Goal: Transaction & Acquisition: Purchase product/service

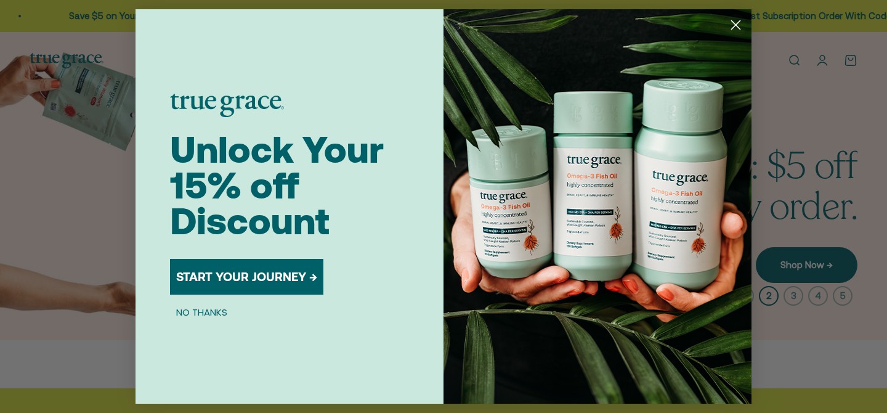
click at [202, 312] on button "NO THANKS" at bounding box center [201, 311] width 63 height 15
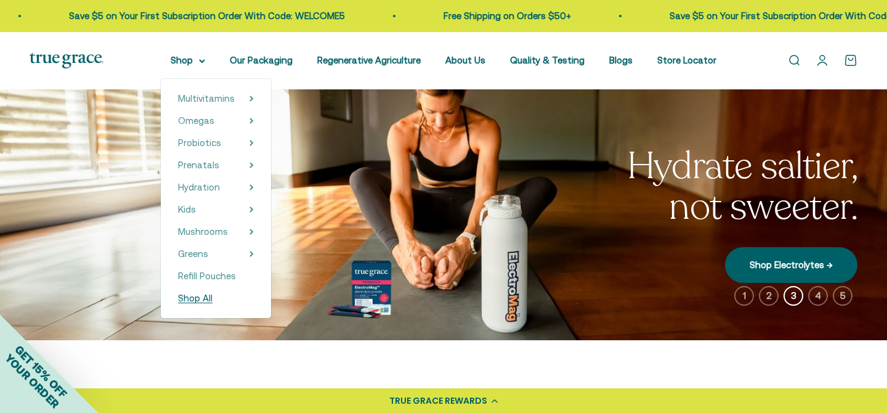
click at [198, 298] on span "Shop All" at bounding box center [195, 298] width 35 height 10
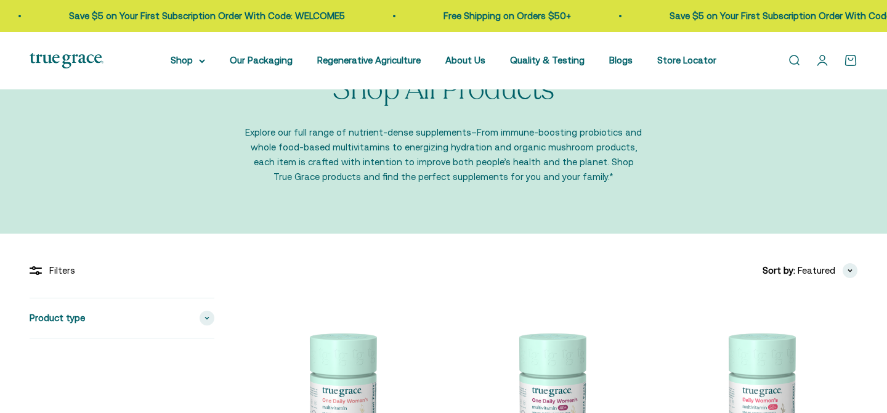
scroll to position [164, 0]
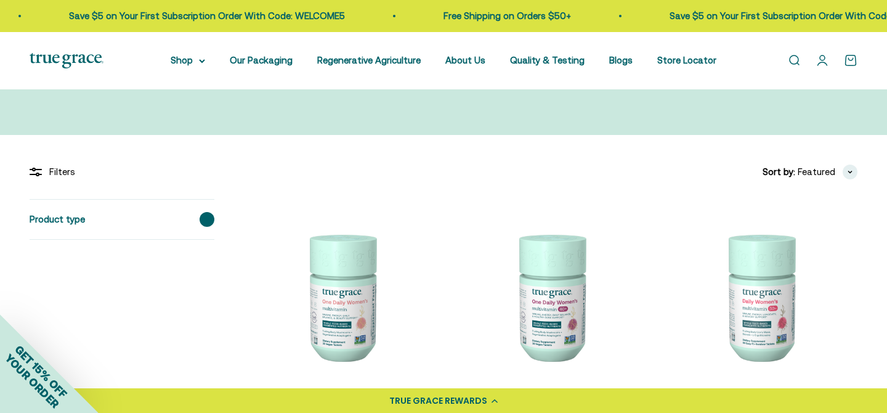
click at [81, 222] on span "Product type" at bounding box center [57, 219] width 55 height 15
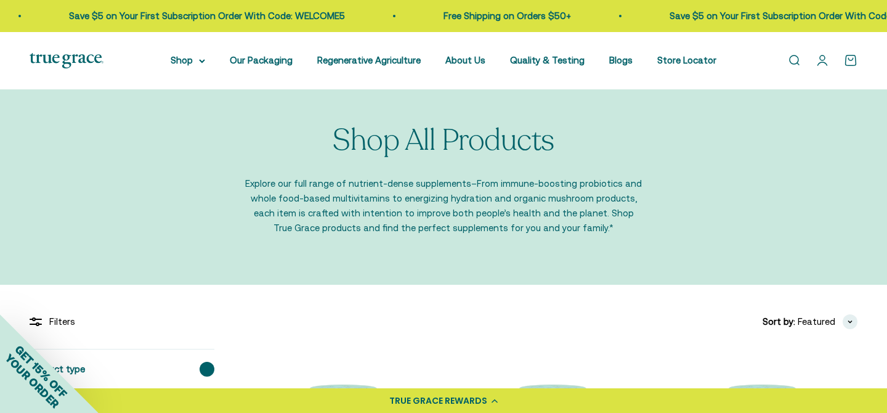
scroll to position [0, 0]
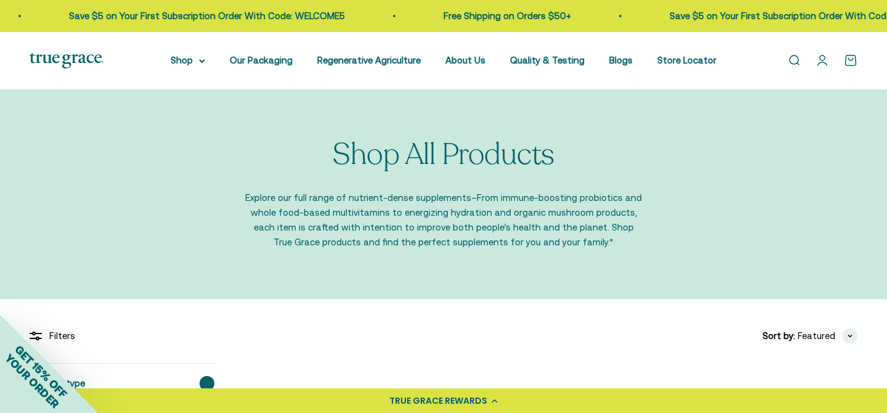
click at [795, 63] on link "Open search" at bounding box center [795, 61] width 14 height 14
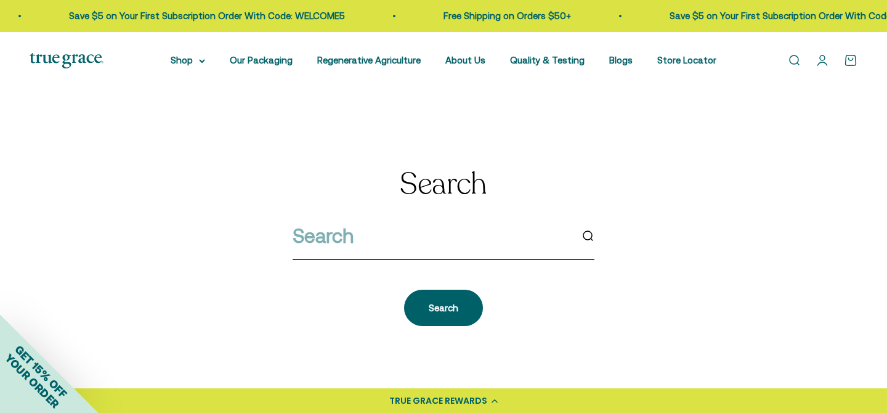
click at [313, 245] on input "search" at bounding box center [432, 235] width 279 height 31
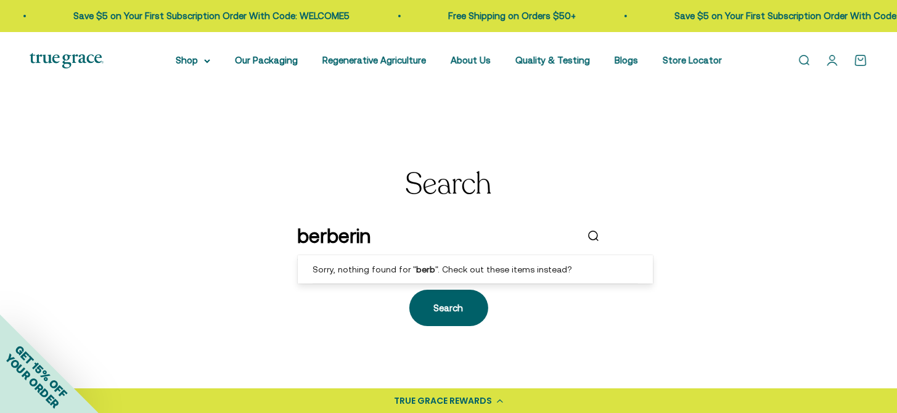
type input "berberine"
